Goal: Task Accomplishment & Management: Complete application form

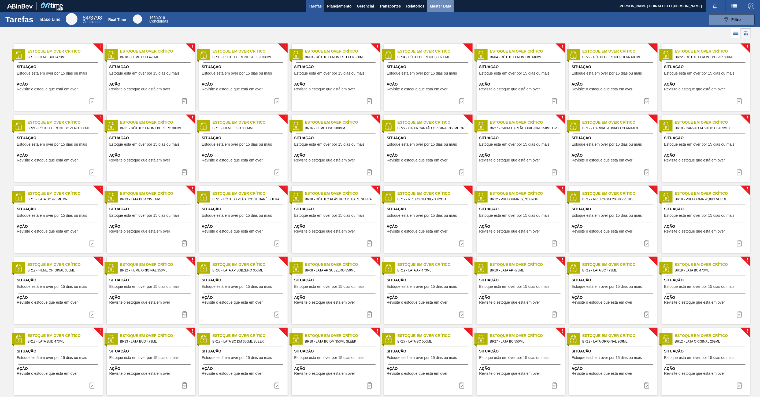
click at [440, 3] on span "Master Data" at bounding box center [440, 6] width 21 height 6
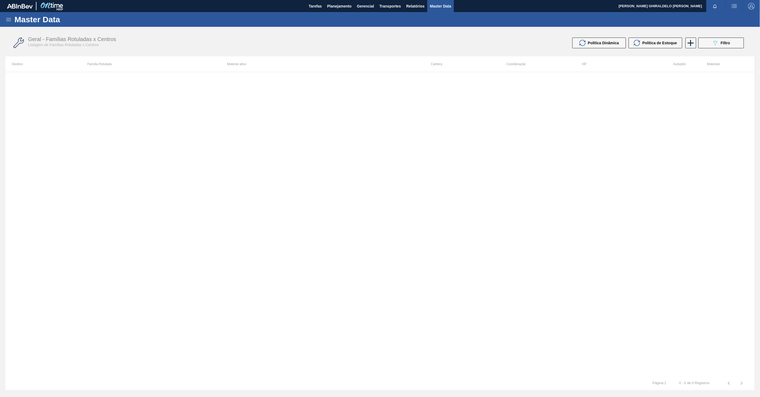
click at [9, 22] on icon at bounding box center [8, 19] width 6 height 6
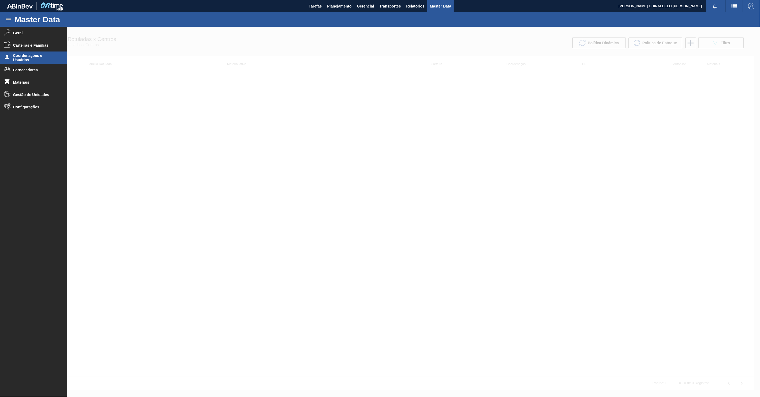
click at [30, 55] on span "Coordenações e Usuários" at bounding box center [35, 57] width 44 height 9
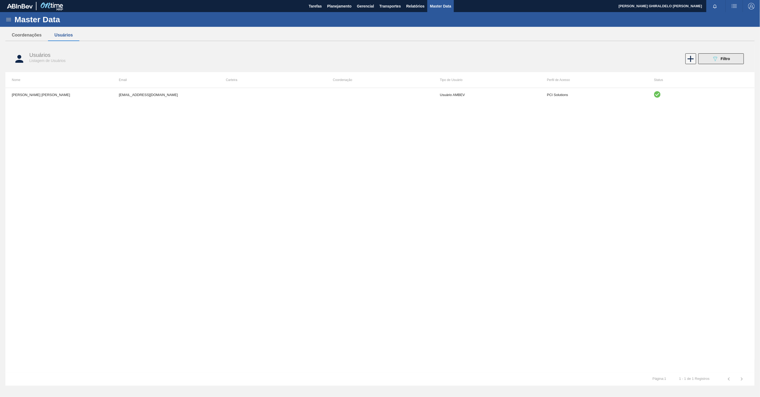
click at [731, 55] on button "089F7B8B-B2A5-4AFE-B5C0-19BA573D28AC Filtro" at bounding box center [721, 58] width 46 height 11
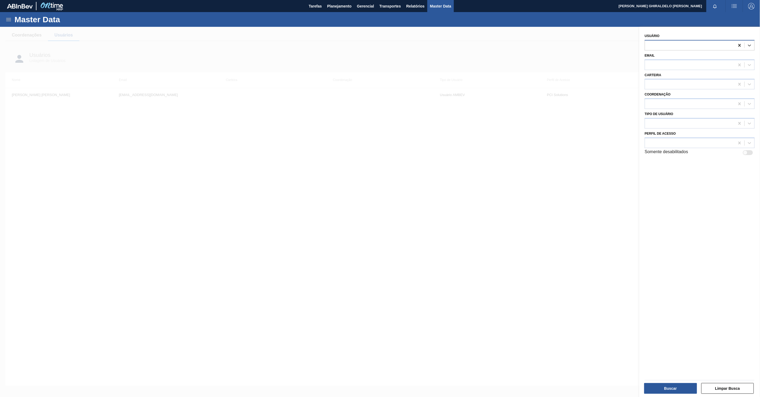
click at [740, 46] on icon at bounding box center [739, 45] width 5 height 5
paste input "[PERSON_NAME] [PERSON_NAME]"
type input "[PERSON_NAME] [PERSON_NAME]"
drag, startPoint x: 618, startPoint y: 66, endPoint x: 692, endPoint y: 62, distance: 74.6
click at [635, 65] on div at bounding box center [380, 225] width 760 height 397
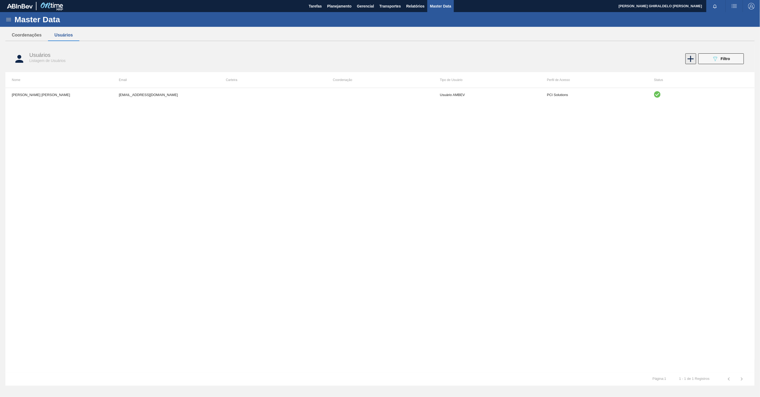
click at [688, 58] on icon at bounding box center [691, 59] width 6 height 6
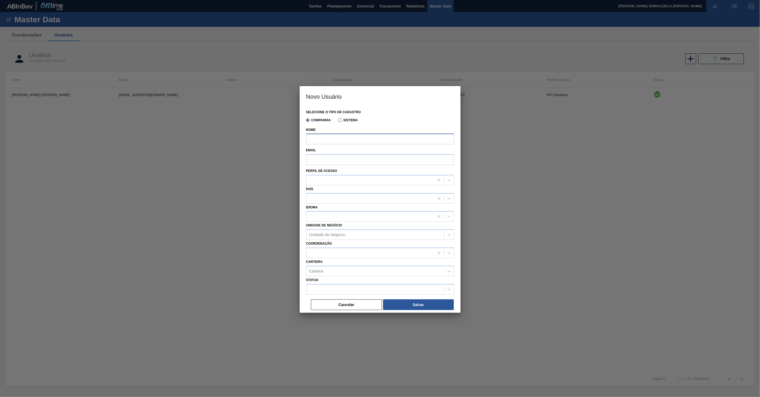
click at [404, 137] on input "Nome" at bounding box center [380, 139] width 148 height 11
paste input "[PERSON_NAME] [PERSON_NAME]"
type input "[PERSON_NAME] [PERSON_NAME]"
click at [344, 158] on input "Email" at bounding box center [380, 159] width 148 height 11
paste input "[EMAIL_ADDRESS][DOMAIN_NAME]"
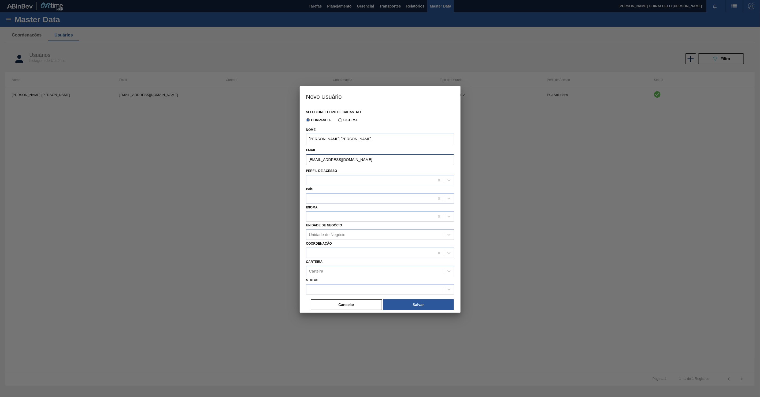
type input "[EMAIL_ADDRESS][DOMAIN_NAME]"
drag, startPoint x: 353, startPoint y: 137, endPoint x: 173, endPoint y: 151, distance: 181.0
click at [173, 151] on div "Novo Usuário Selecione o tipo de cadastro Companhia Sistema Nome [PERSON_NAME] …" at bounding box center [380, 198] width 760 height 397
paste input "[PERSON_NAME]"
type input "[PERSON_NAME] [PERSON_NAME]"
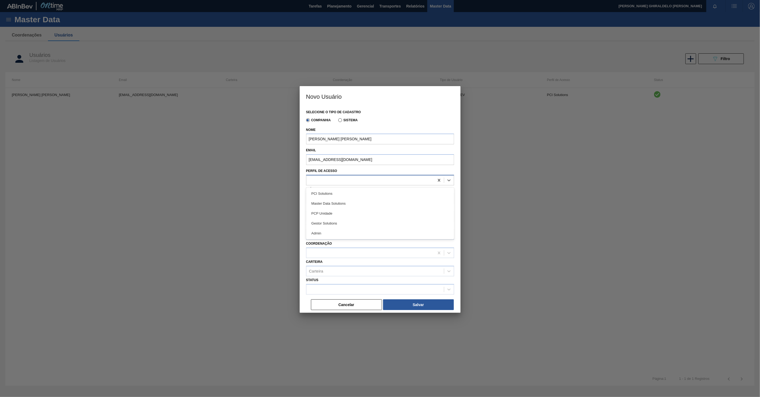
click at [321, 179] on div at bounding box center [370, 180] width 128 height 8
drag, startPoint x: 331, startPoint y: 209, endPoint x: 329, endPoint y: 205, distance: 4.9
click at [331, 209] on div "PCP Unidade" at bounding box center [380, 213] width 148 height 10
click at [328, 203] on div "Idioma" at bounding box center [380, 212] width 148 height 18
click at [325, 199] on div at bounding box center [370, 198] width 128 height 8
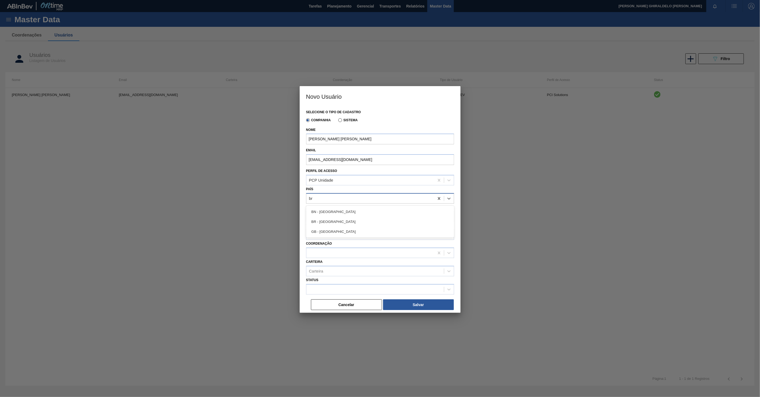
type input "bra"
click at [330, 207] on div "BR - [GEOGRAPHIC_DATA]" at bounding box center [380, 212] width 148 height 10
click at [332, 211] on div at bounding box center [380, 216] width 148 height 10
type input "port"
click at [334, 224] on div "Português ([GEOGRAPHIC_DATA])" at bounding box center [380, 230] width 148 height 12
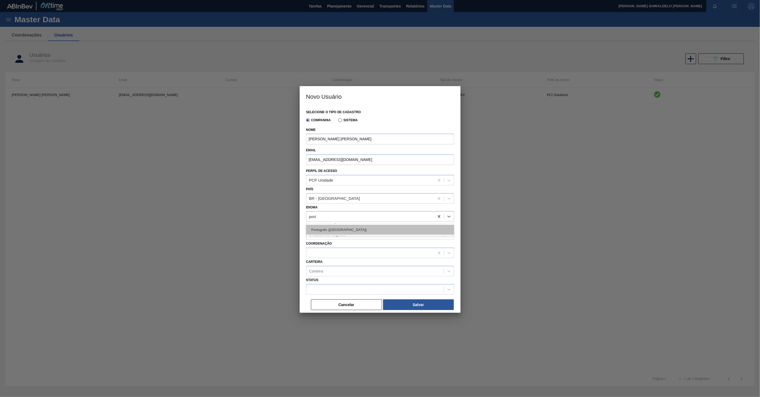
click at [334, 227] on div "Português ([GEOGRAPHIC_DATA])" at bounding box center [380, 230] width 148 height 10
click at [328, 234] on div "Unidade de Negócio" at bounding box center [327, 234] width 36 height 5
type Negócio "uber"
click at [334, 246] on div "BR26 - [GEOGRAPHIC_DATA]" at bounding box center [380, 248] width 148 height 10
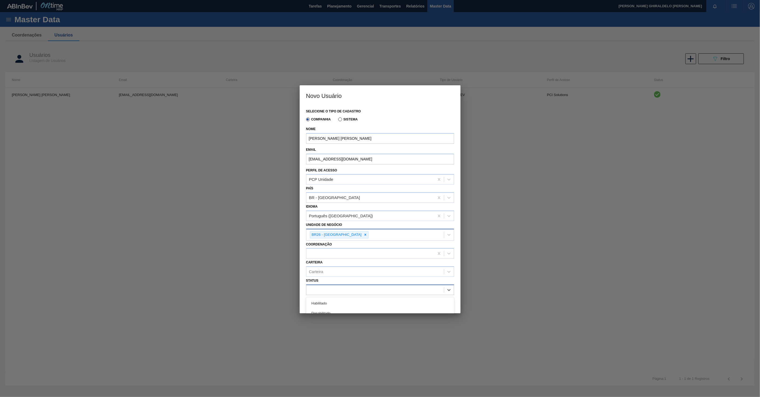
click at [335, 287] on div at bounding box center [375, 290] width 138 height 8
click at [335, 300] on div "Habilitado" at bounding box center [380, 303] width 148 height 10
click at [418, 301] on button "Salvar" at bounding box center [418, 305] width 71 height 11
